Goal: Communication & Community: Answer question/provide support

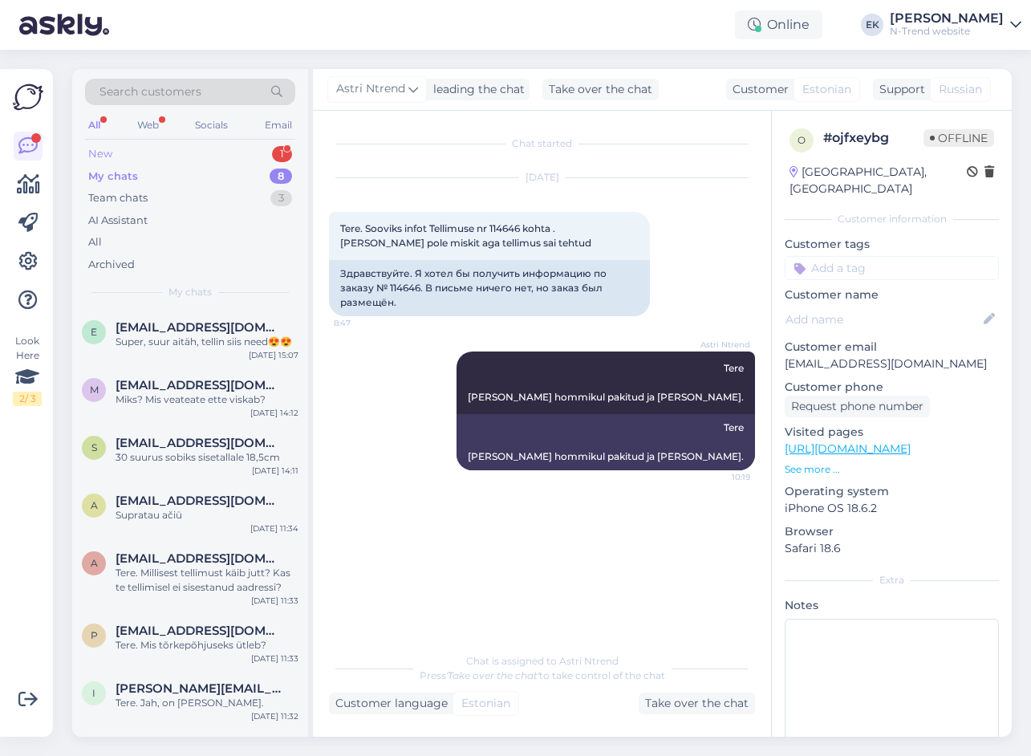
click at [95, 148] on div "New" at bounding box center [100, 154] width 24 height 16
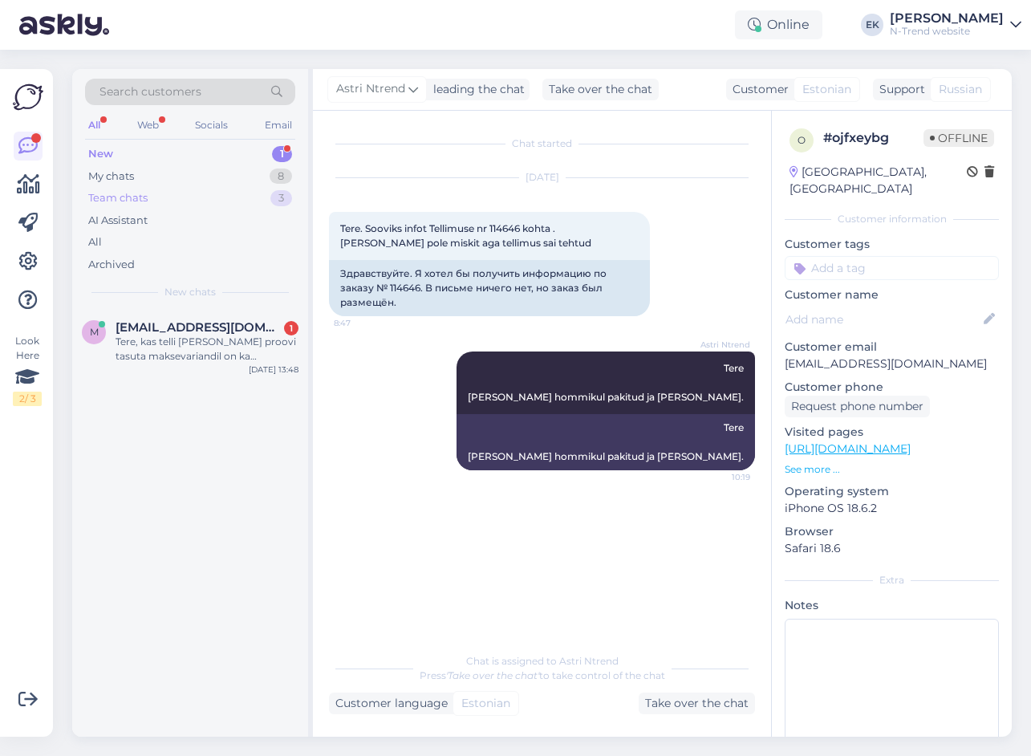
click at [118, 195] on div "Team chats" at bounding box center [117, 198] width 59 height 16
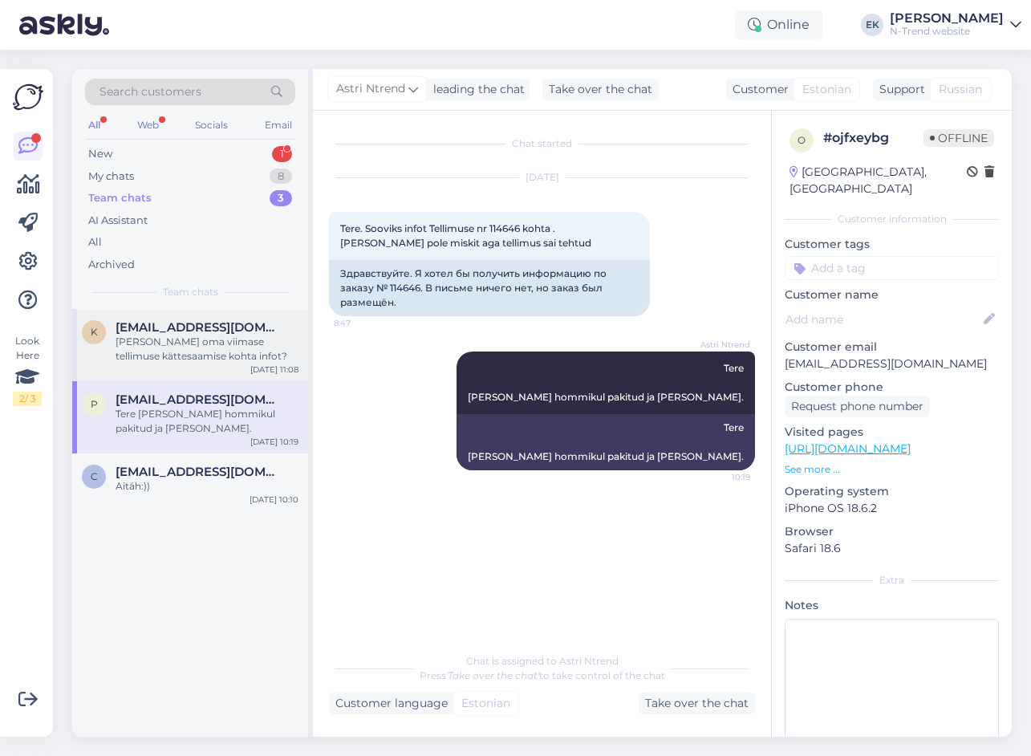
click at [180, 347] on div "[PERSON_NAME] oma viimase tellimuse kättesaamise kohta infot?" at bounding box center [207, 349] width 183 height 29
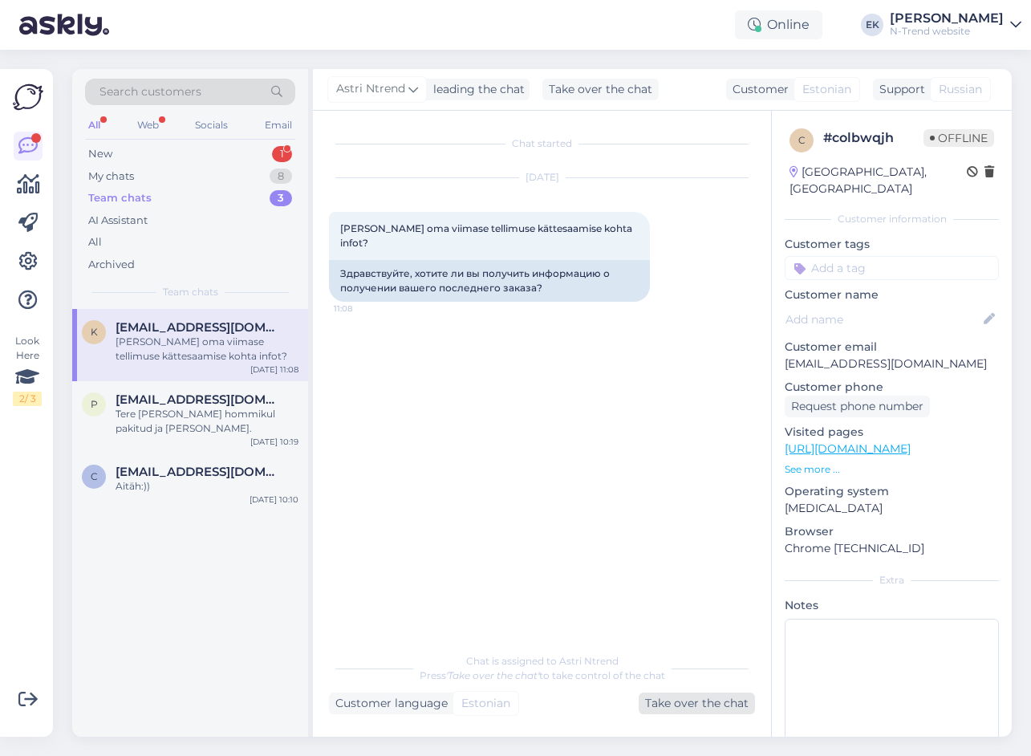
click at [696, 701] on div "Take over the chat" at bounding box center [697, 703] width 116 height 22
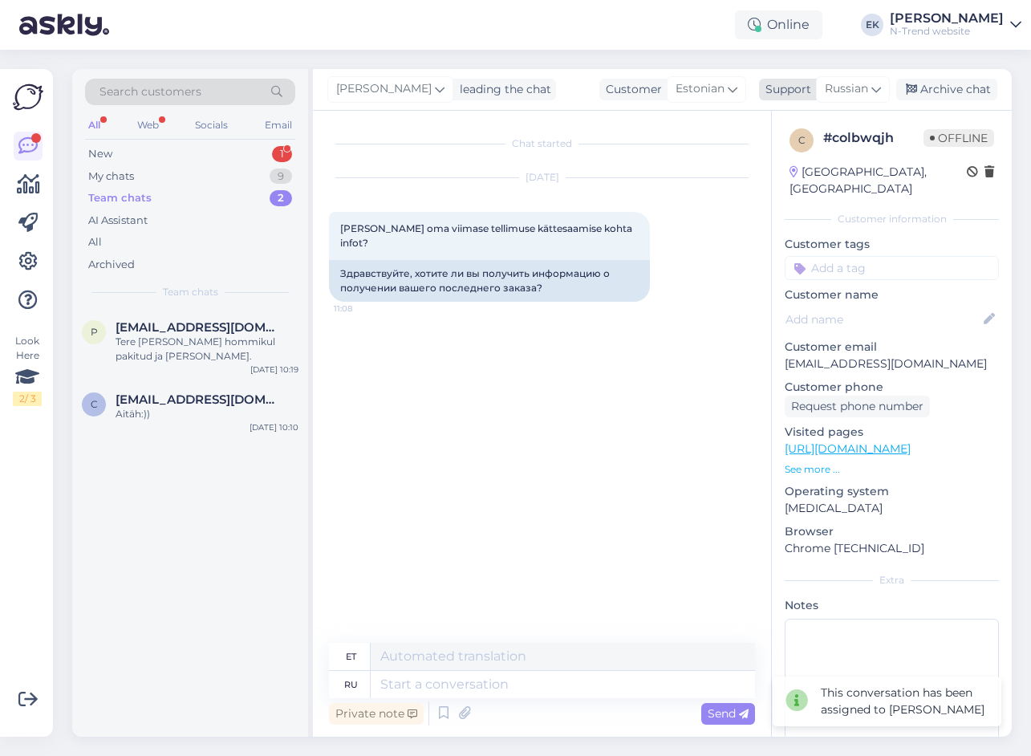
click at [851, 87] on span "Russian" at bounding box center [846, 89] width 43 height 18
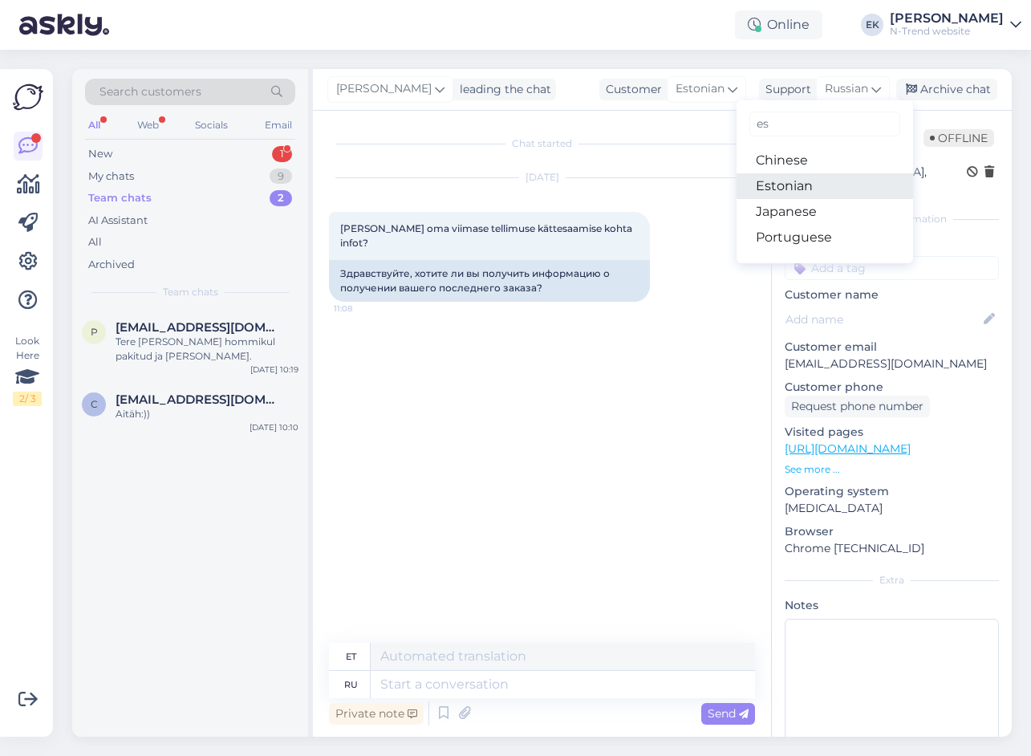
type input "es"
click at [806, 188] on link "Estonian" at bounding box center [825, 186] width 177 height 26
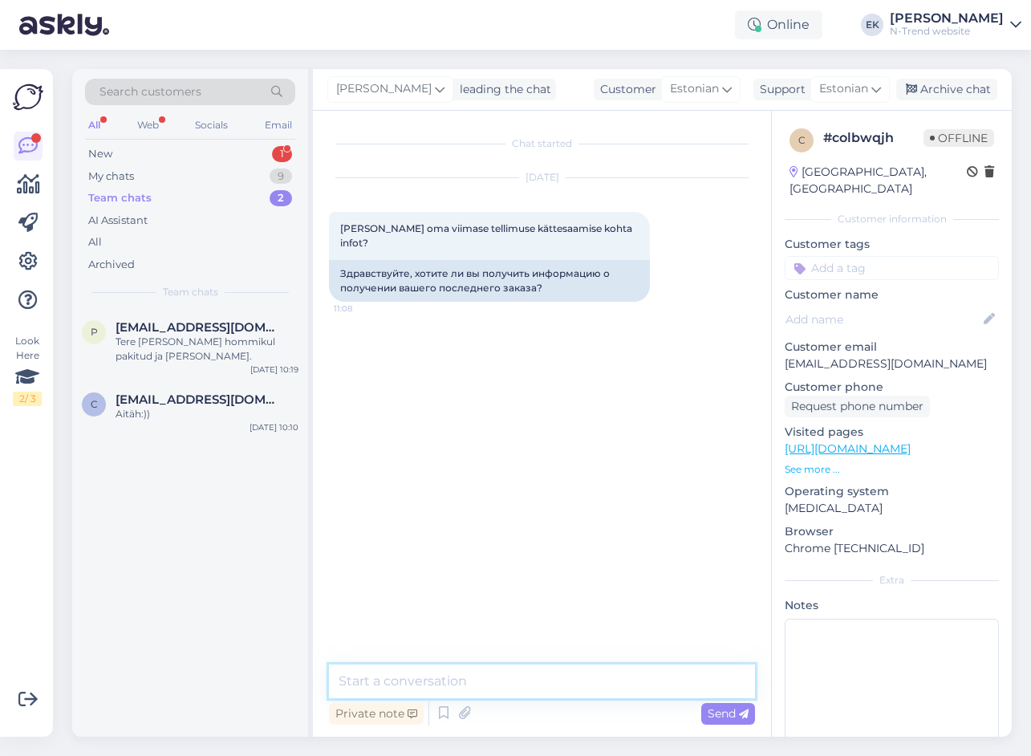
click at [405, 685] on textarea at bounding box center [542, 681] width 426 height 34
type textarea "Tere. Mis tellimusest käib [PERSON_NAME] millist infot täpsemalt?"
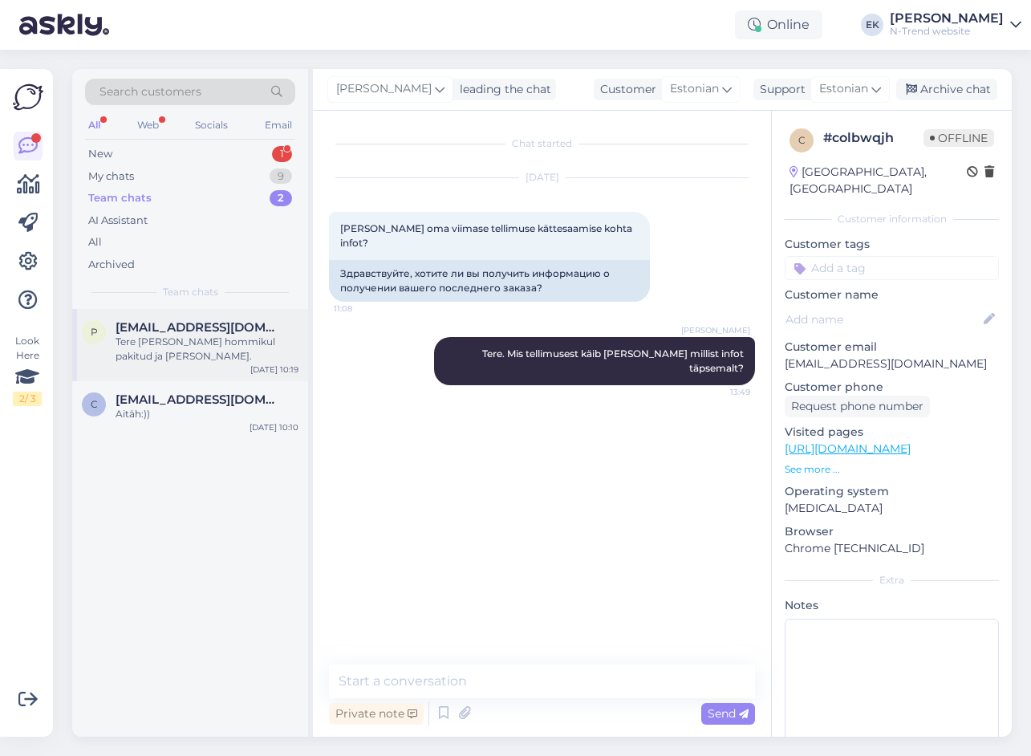
click at [145, 326] on span "[EMAIL_ADDRESS][DOMAIN_NAME]" at bounding box center [199, 327] width 167 height 14
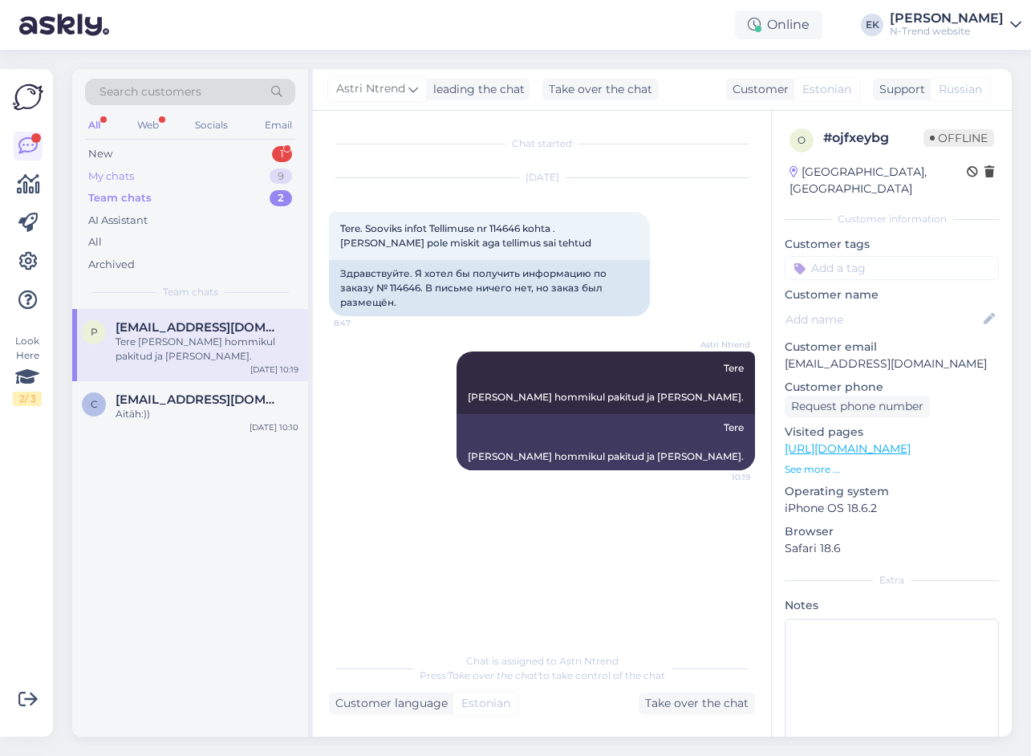
click at [121, 179] on div "My chats" at bounding box center [111, 176] width 46 height 16
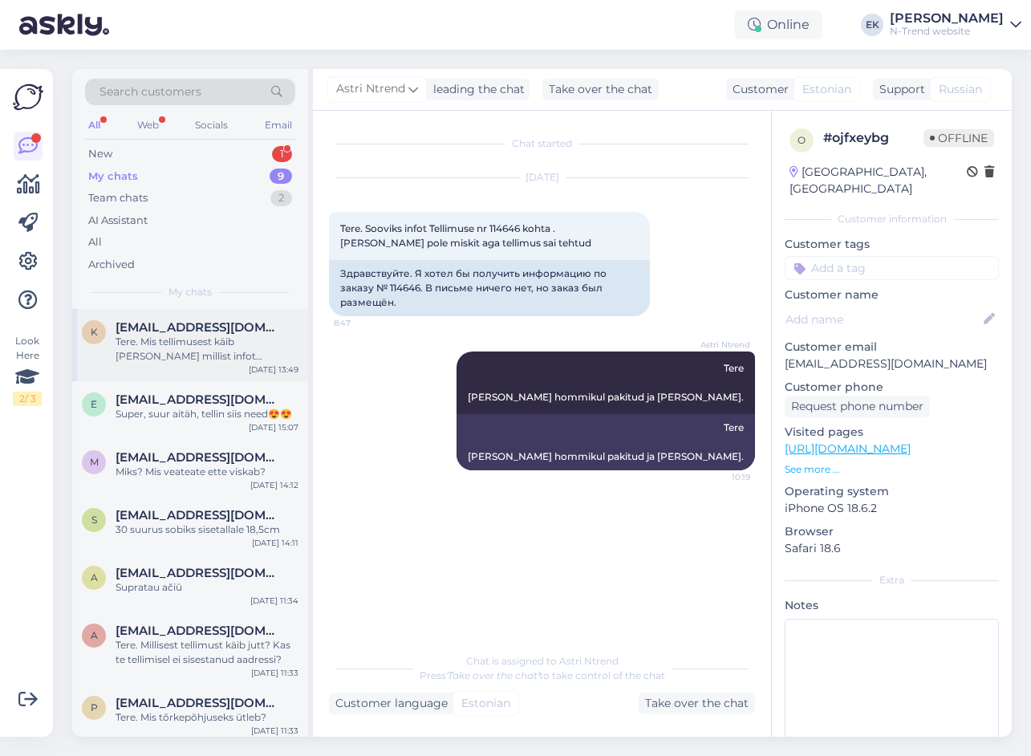
click at [143, 342] on div "Tere. Mis tellimusest käib [PERSON_NAME] millist infot täpsemalt?" at bounding box center [207, 349] width 183 height 29
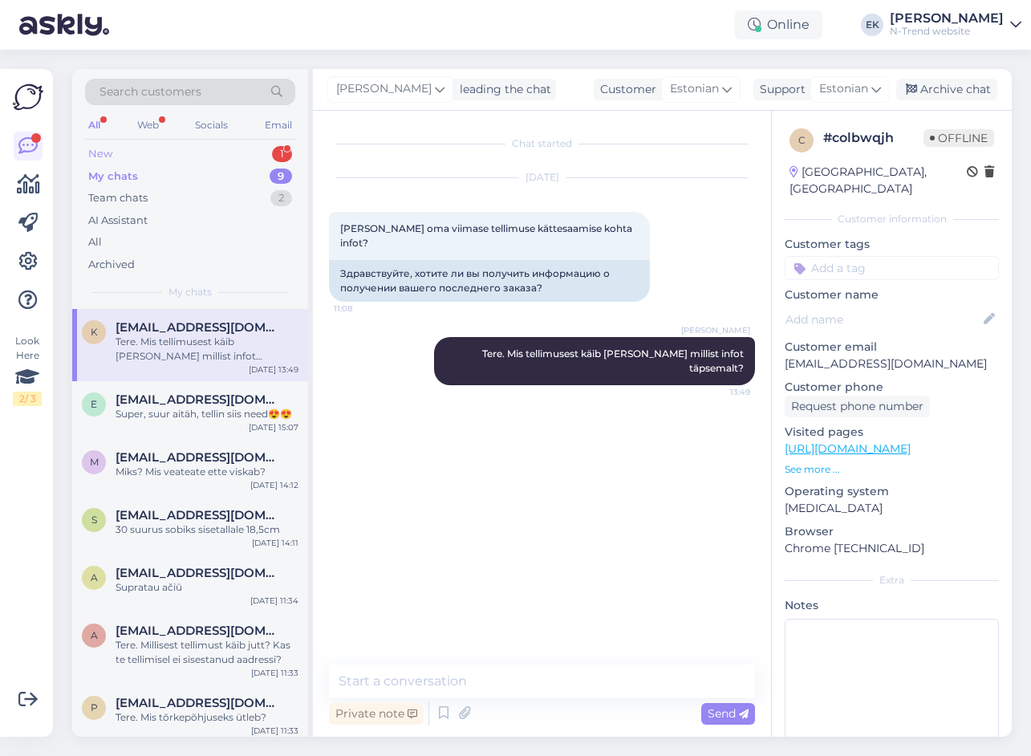
click at [100, 151] on div "New" at bounding box center [100, 154] width 24 height 16
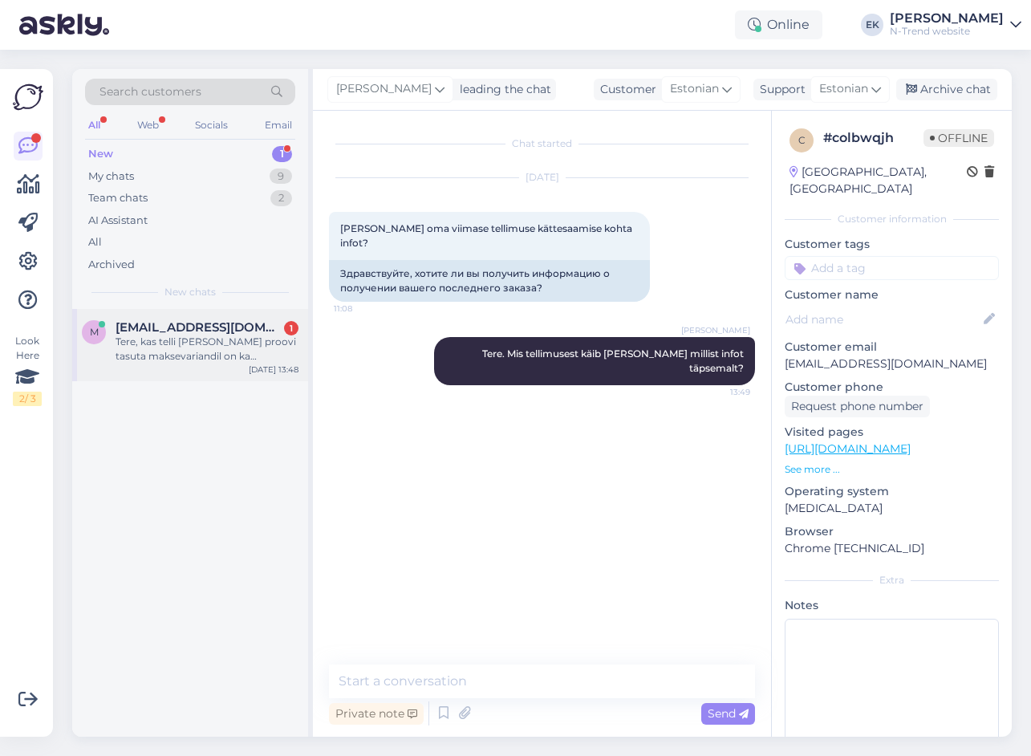
click at [184, 345] on div "Tere, kas telli [PERSON_NAME] proovi tasuta maksevariandil on ka miinimum telli…" at bounding box center [207, 349] width 183 height 29
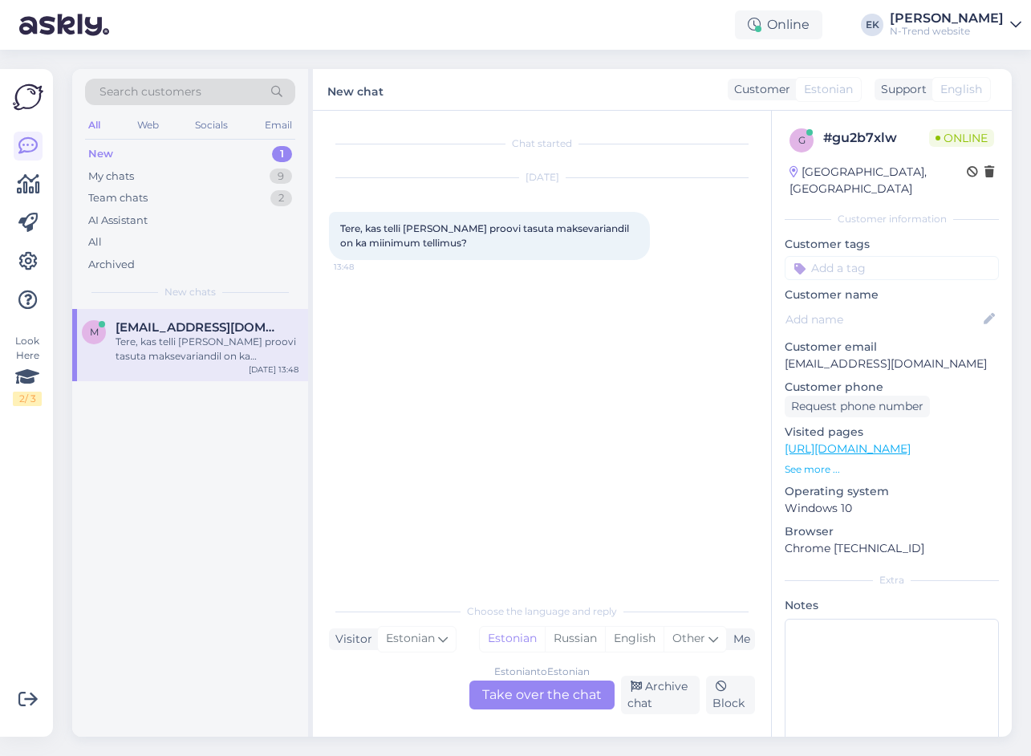
click at [518, 696] on div "Estonian to Estonian Take over the chat" at bounding box center [541, 694] width 145 height 29
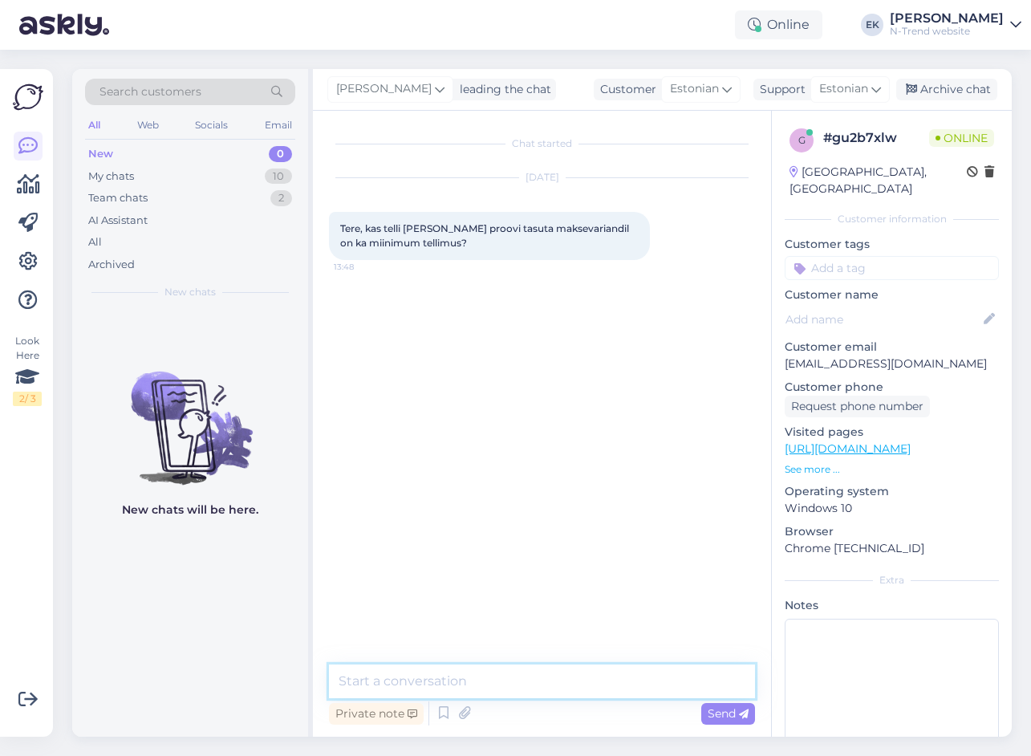
click at [479, 680] on textarea at bounding box center [542, 681] width 426 height 34
click at [454, 688] on textarea at bounding box center [542, 681] width 426 height 34
type textarea "Tere. Ei ole miinimumtellimust."
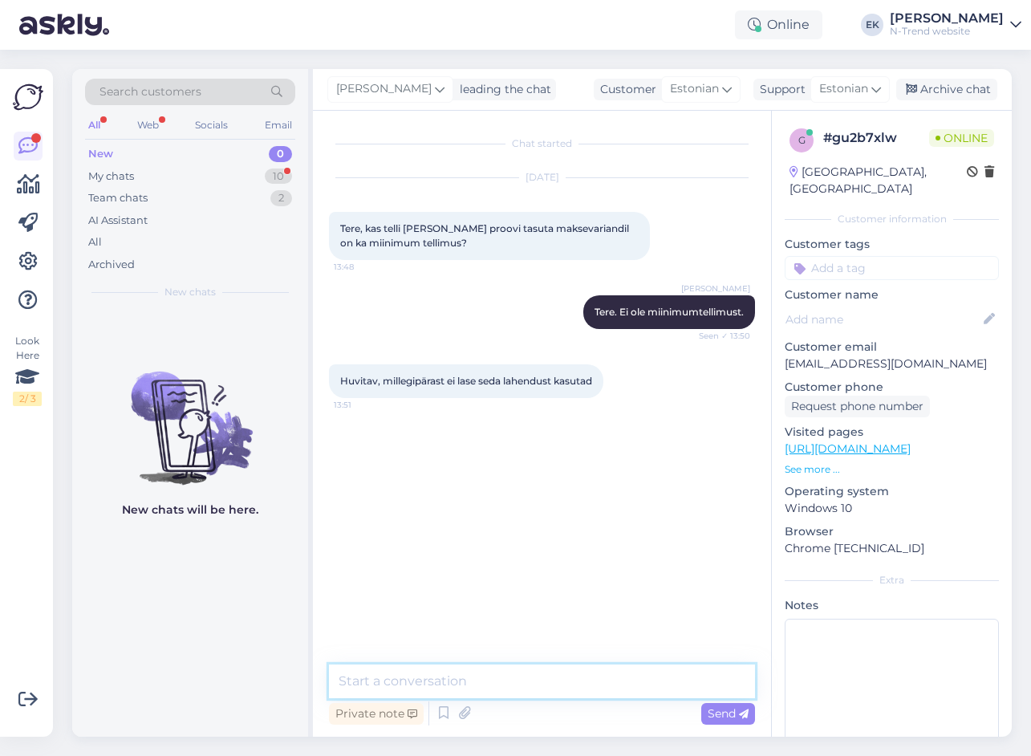
click at [485, 677] on textarea at bounding box center [542, 681] width 426 height 34
click at [123, 179] on div "My chats" at bounding box center [111, 176] width 46 height 16
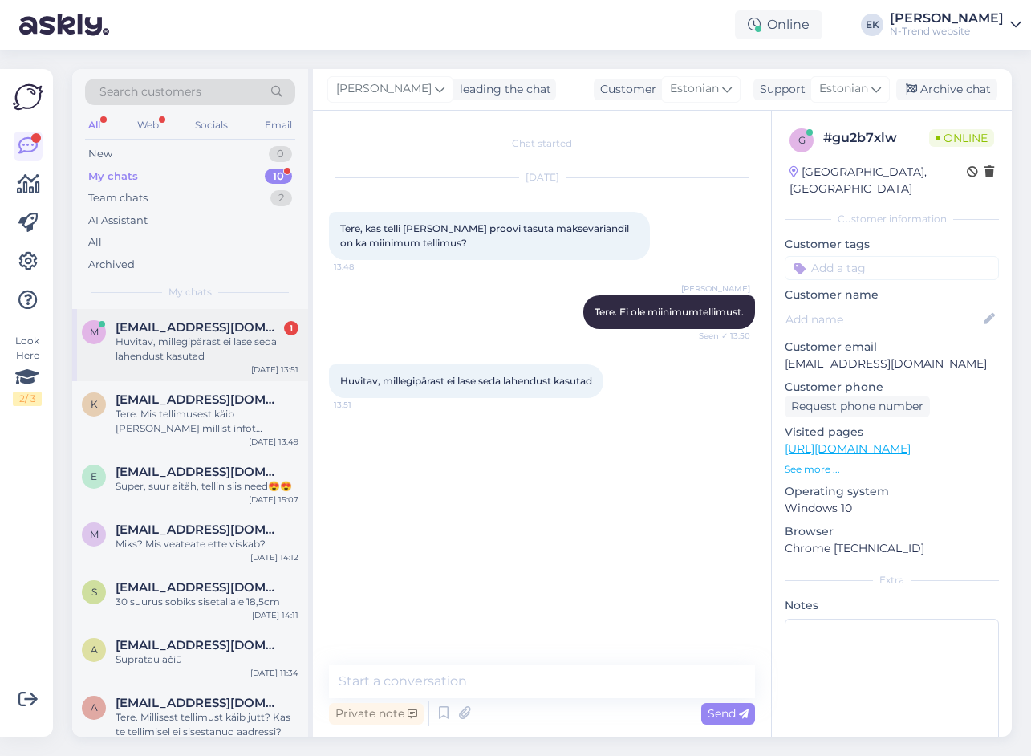
click at [188, 344] on div "Huvitav, millegipärast ei lase seda lahendust kasutad" at bounding box center [207, 349] width 183 height 29
click at [473, 691] on textarea at bounding box center [542, 681] width 426 height 34
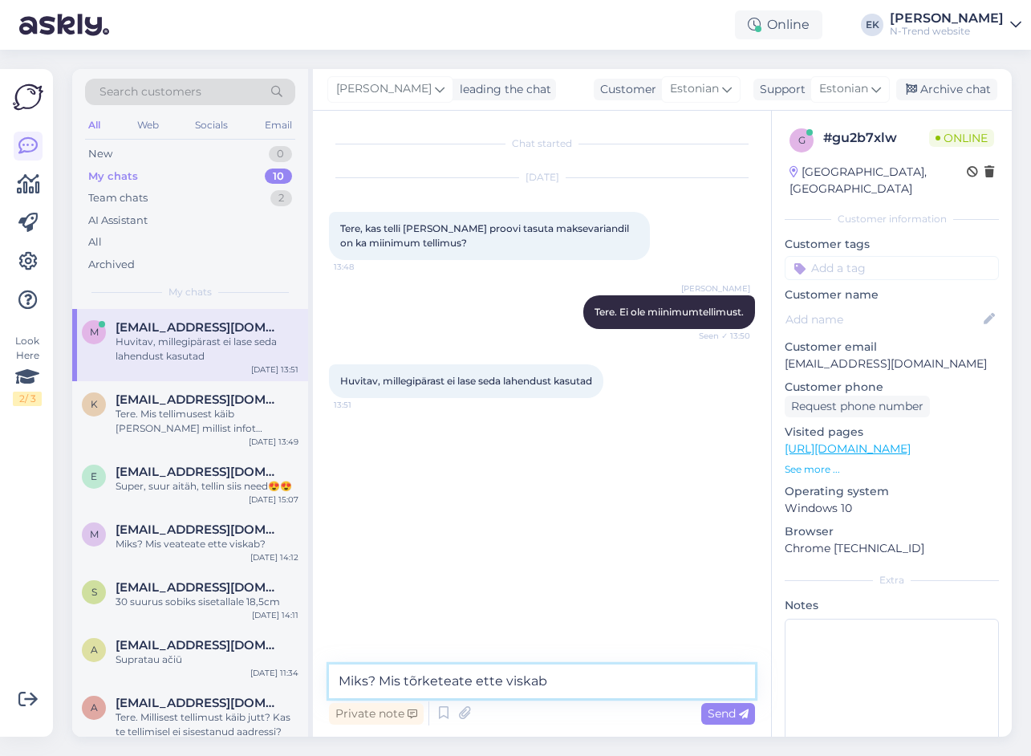
type textarea "Miks? Mis tõrketeate ette viskab?"
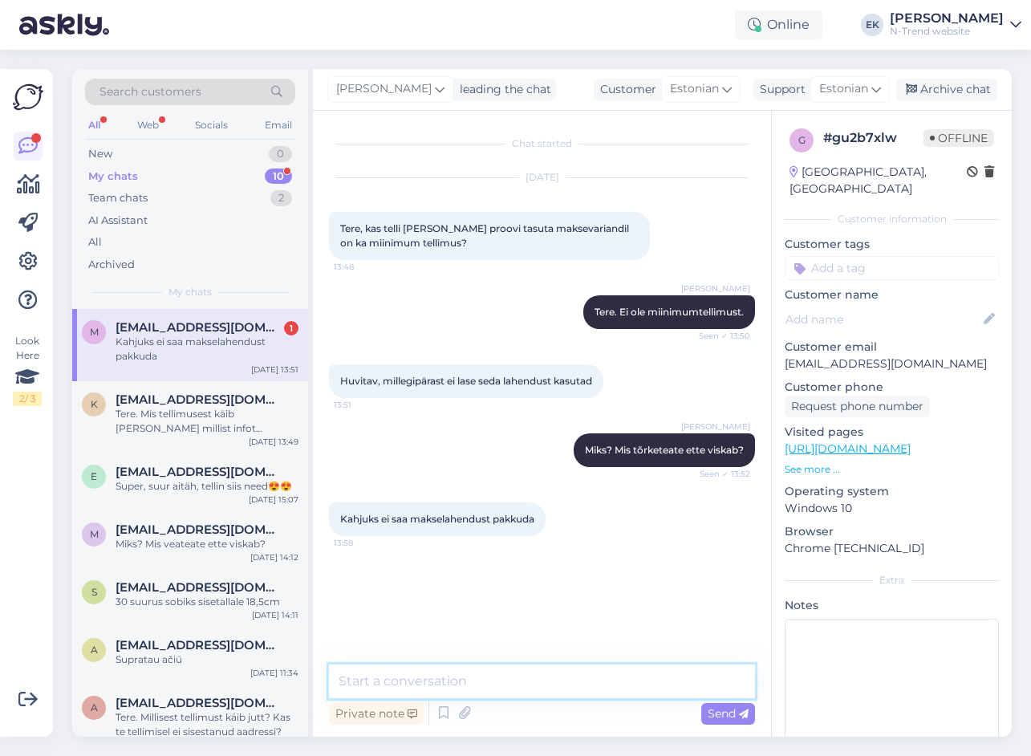
click at [545, 685] on textarea at bounding box center [542, 681] width 426 height 34
click at [454, 688] on textarea at bounding box center [542, 681] width 426 height 34
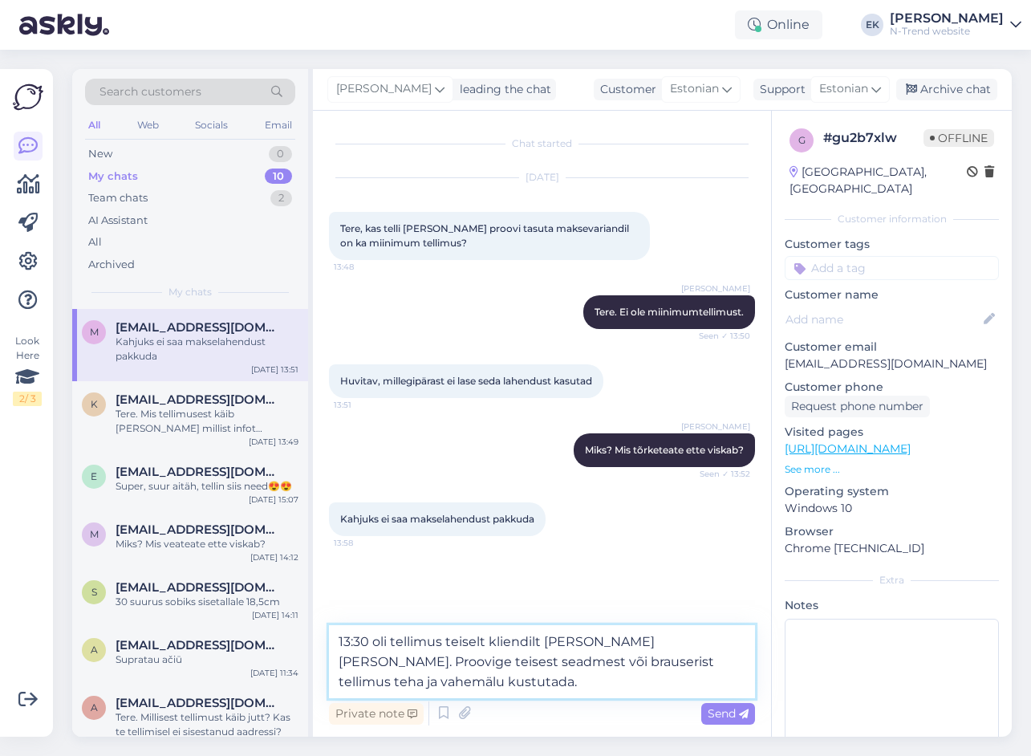
type textarea "13:30 oli tellimus teiselt kliendilt [PERSON_NAME] [PERSON_NAME]. Proovige teis…"
click at [716, 713] on span "Send" at bounding box center [728, 713] width 41 height 14
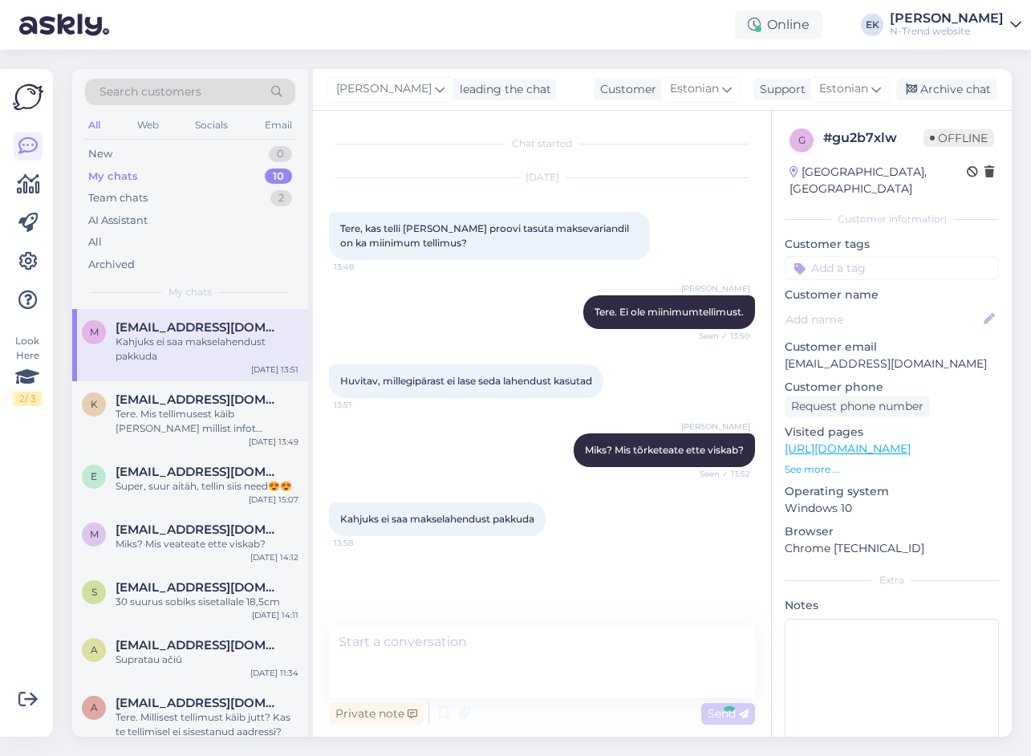
scroll to position [2, 0]
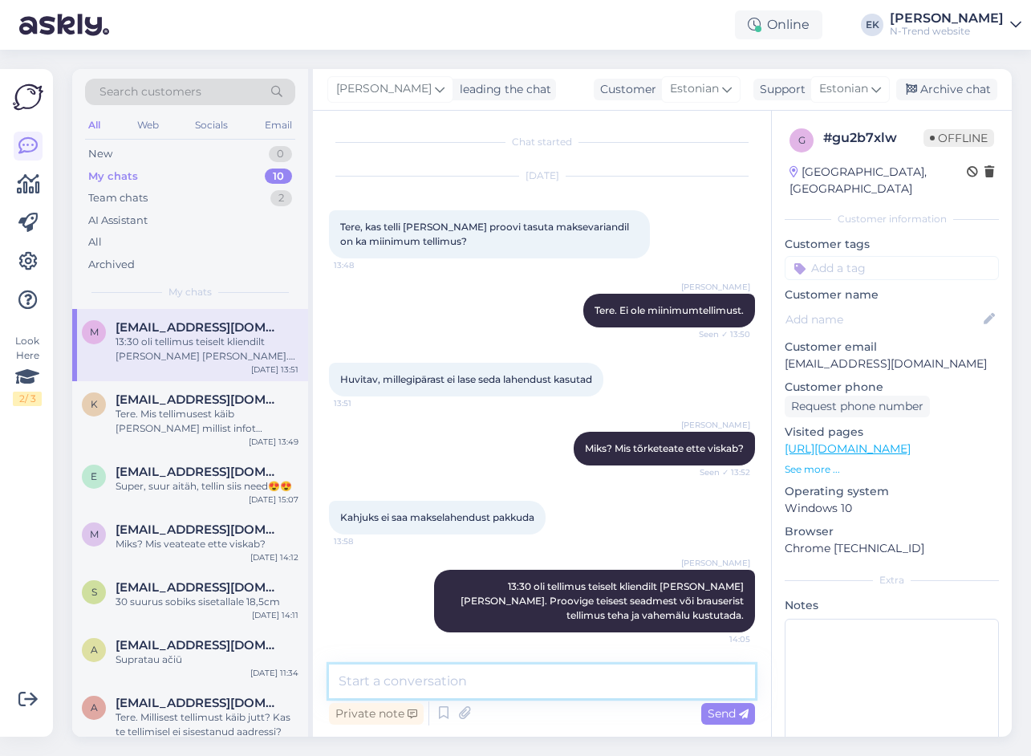
click at [589, 679] on textarea at bounding box center [542, 681] width 426 height 34
type textarea "Kas riigiks on ikka Eesti märgitud?"
